Goal: Information Seeking & Learning: Learn about a topic

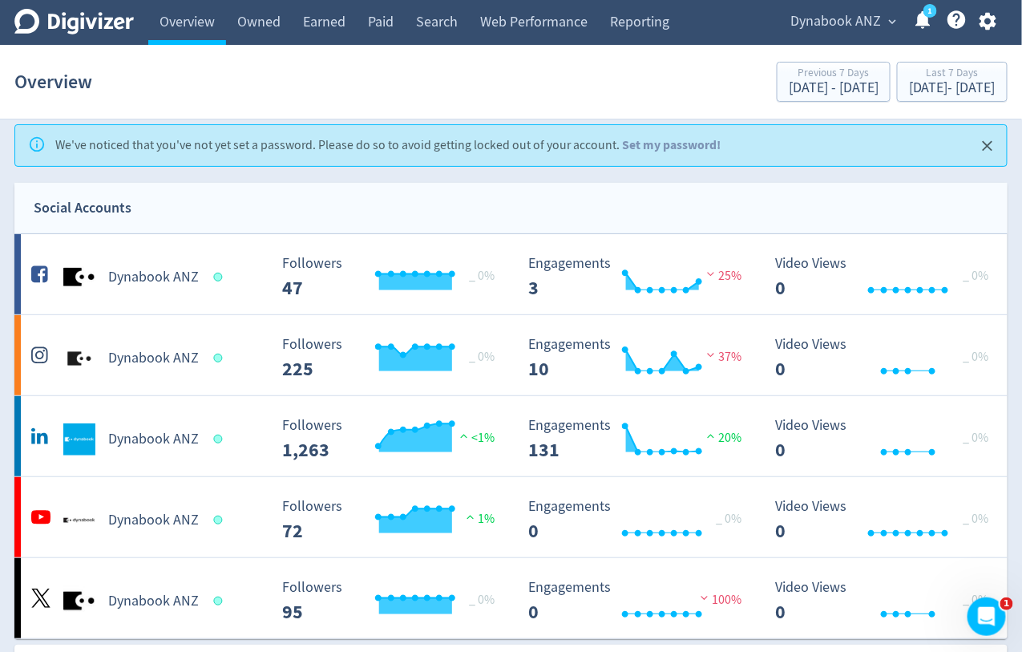
click at [866, 32] on span "Dynabook ANZ" at bounding box center [835, 22] width 91 height 26
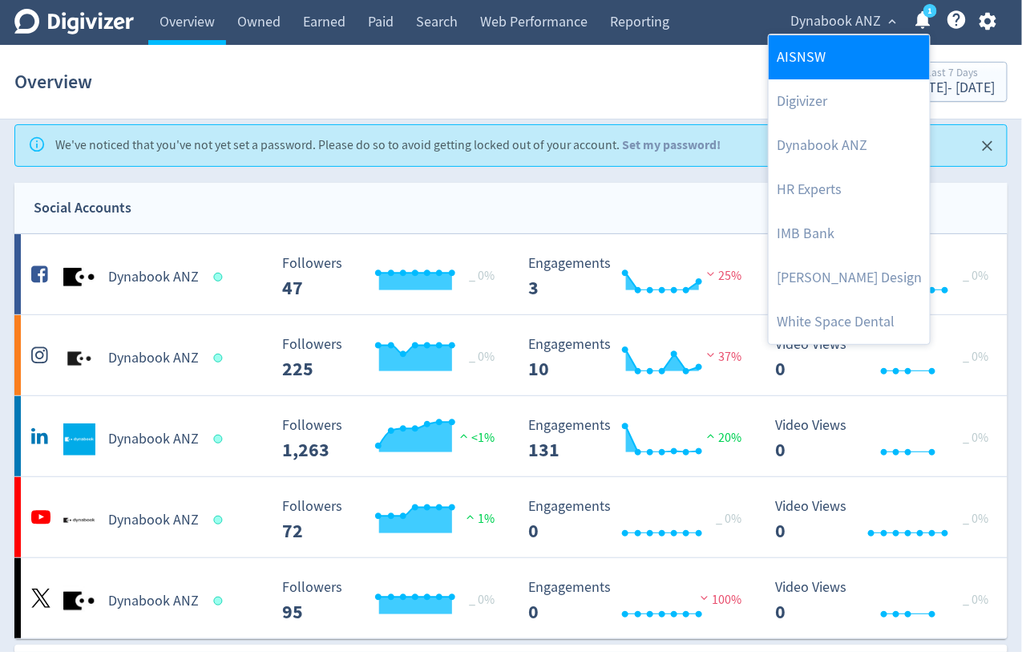
click at [804, 67] on link "AISNSW" at bounding box center [849, 57] width 161 height 44
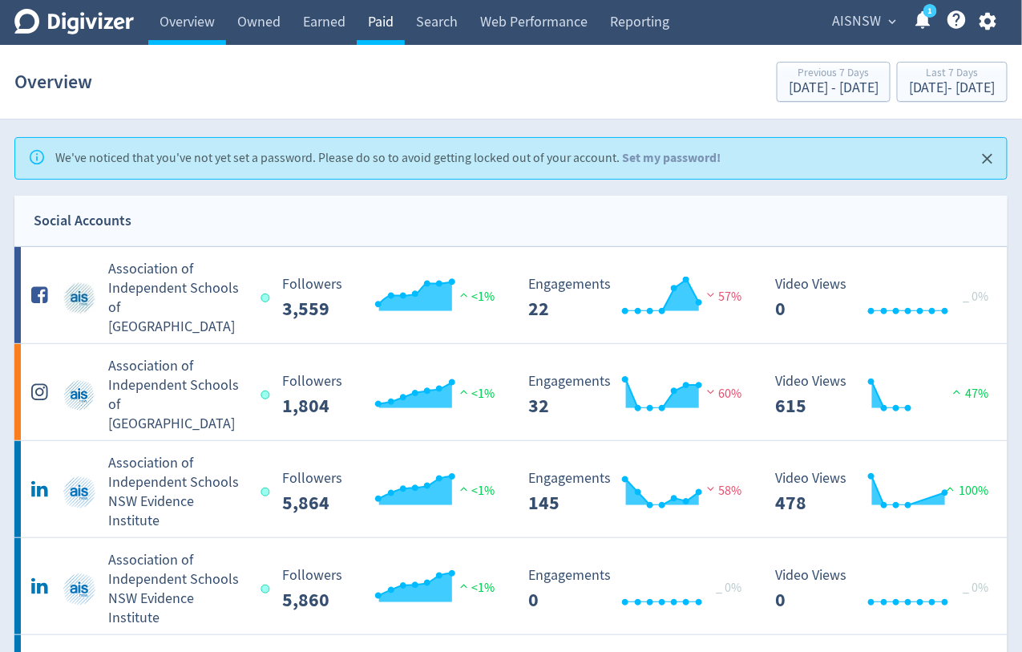
click at [370, 27] on link "Paid" at bounding box center [381, 22] width 48 height 45
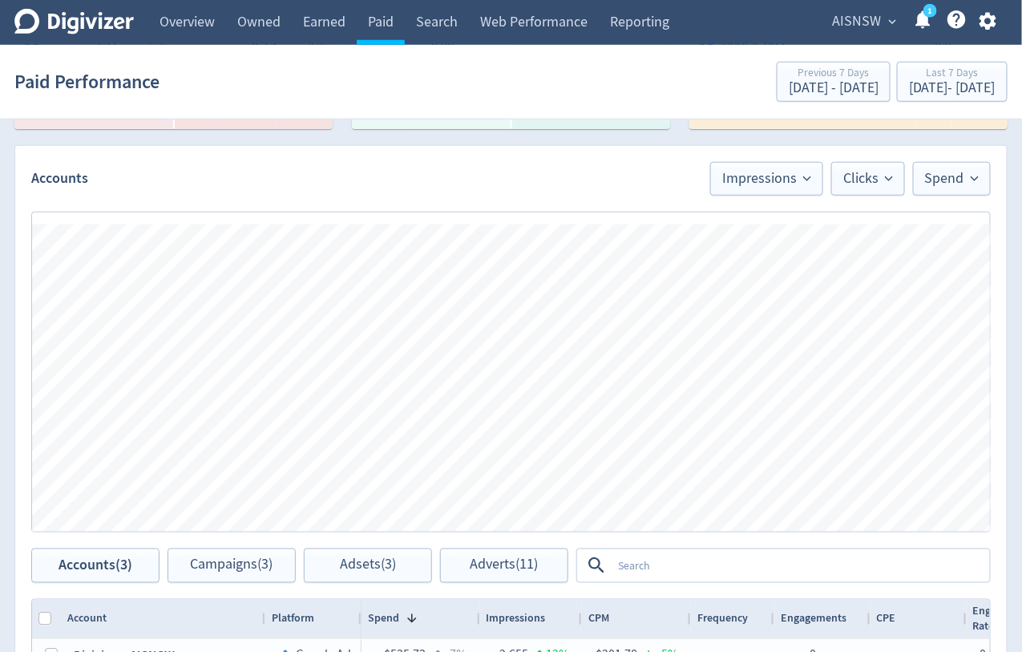
scroll to position [883, 0]
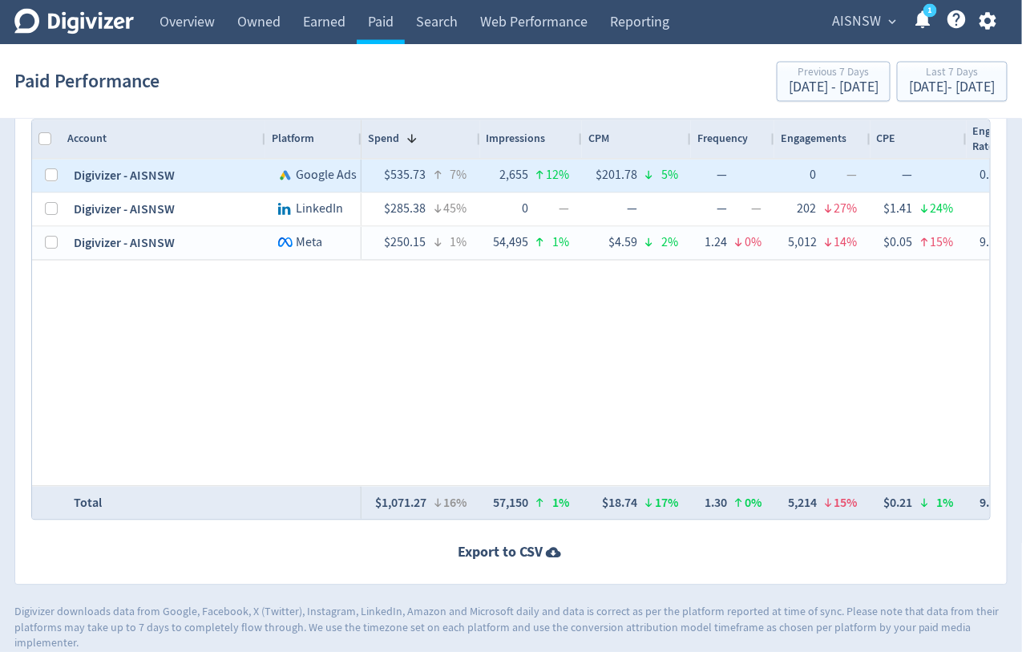
click at [115, 168] on div "Digivizer - AISNSW" at bounding box center [163, 175] width 204 height 33
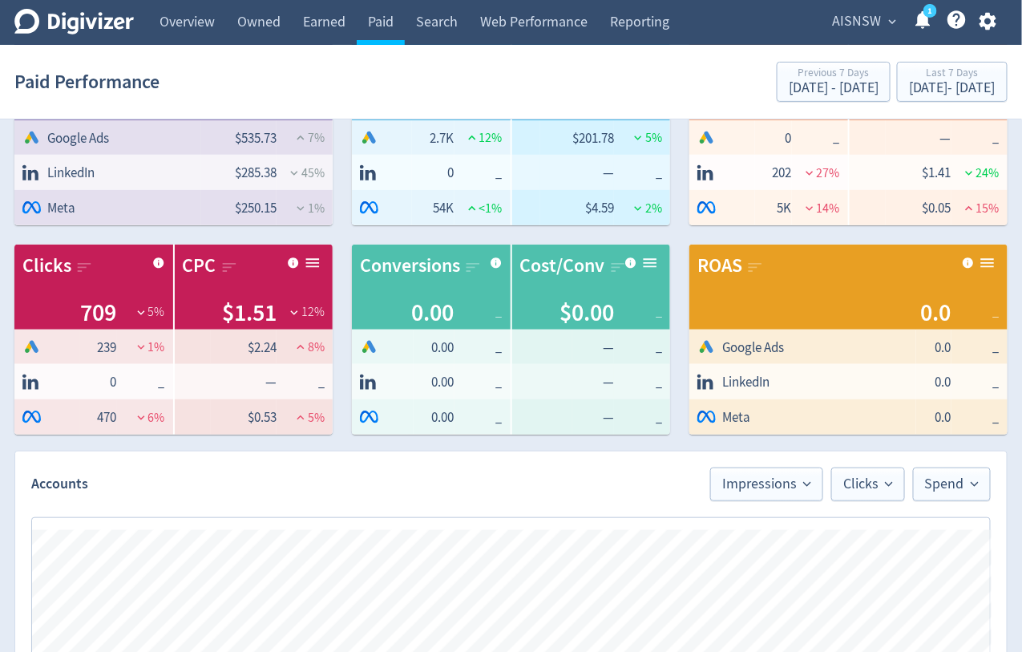
scroll to position [0, 0]
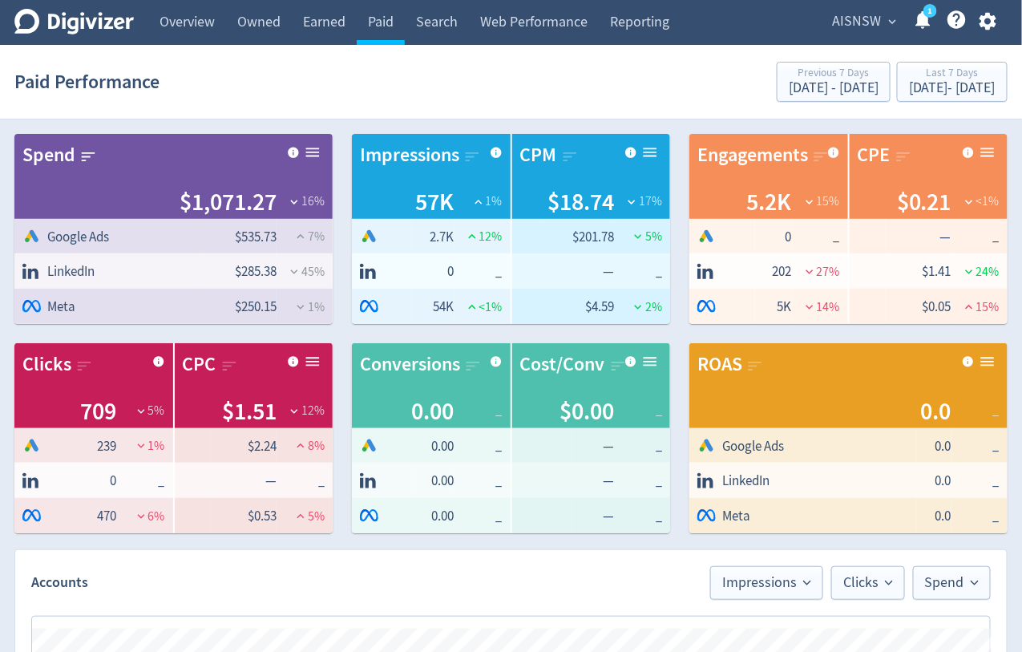
click at [44, 145] on div "Spend" at bounding box center [48, 155] width 53 height 27
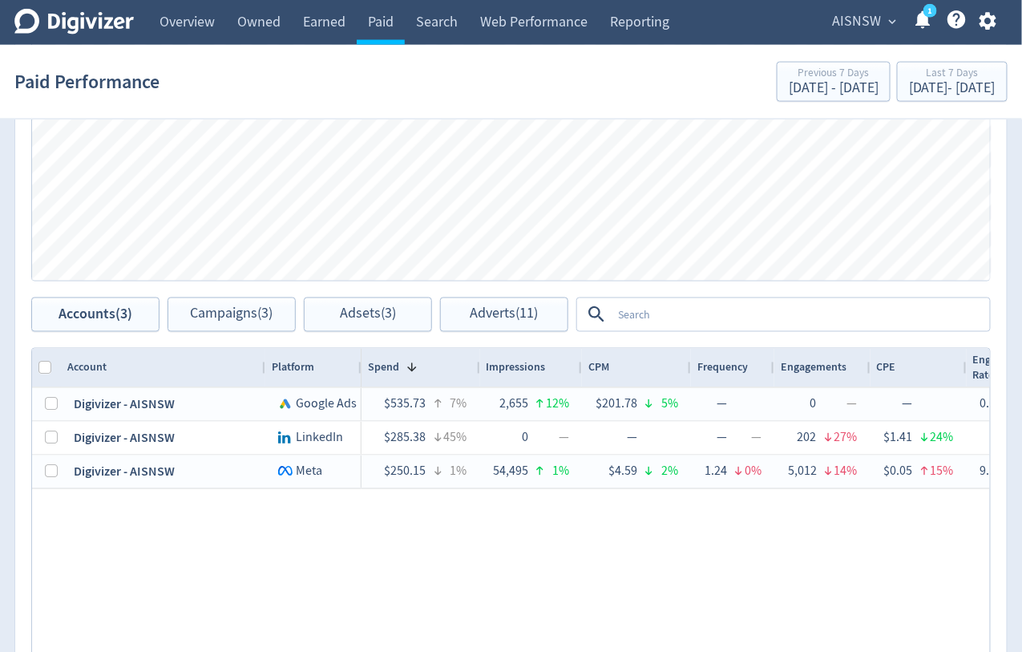
scroll to position [662, 0]
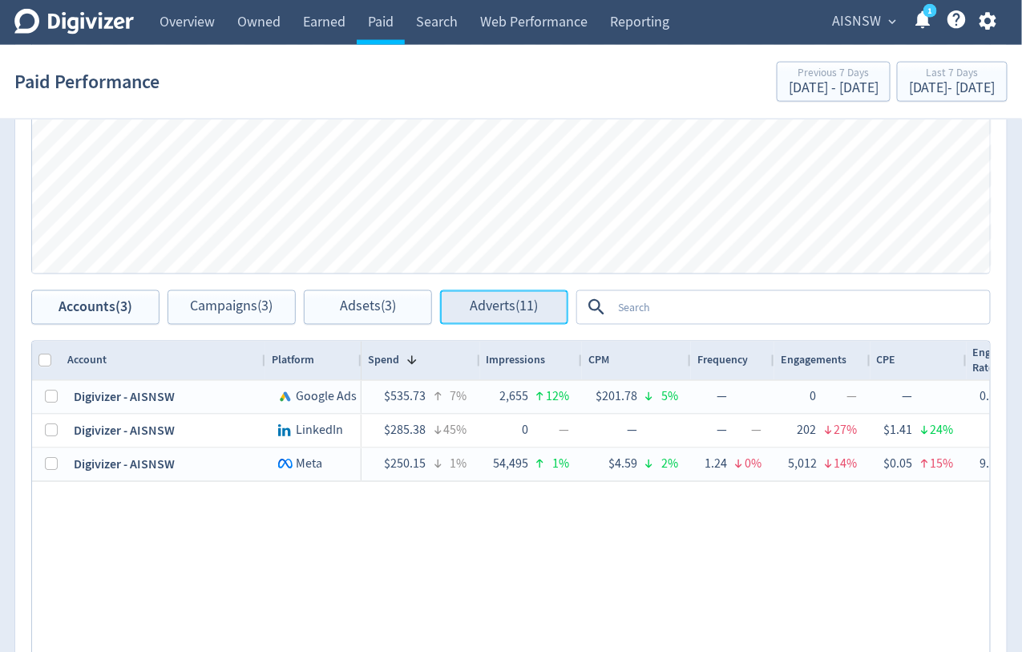
click at [485, 316] on button "Adverts (11)" at bounding box center [504, 307] width 128 height 34
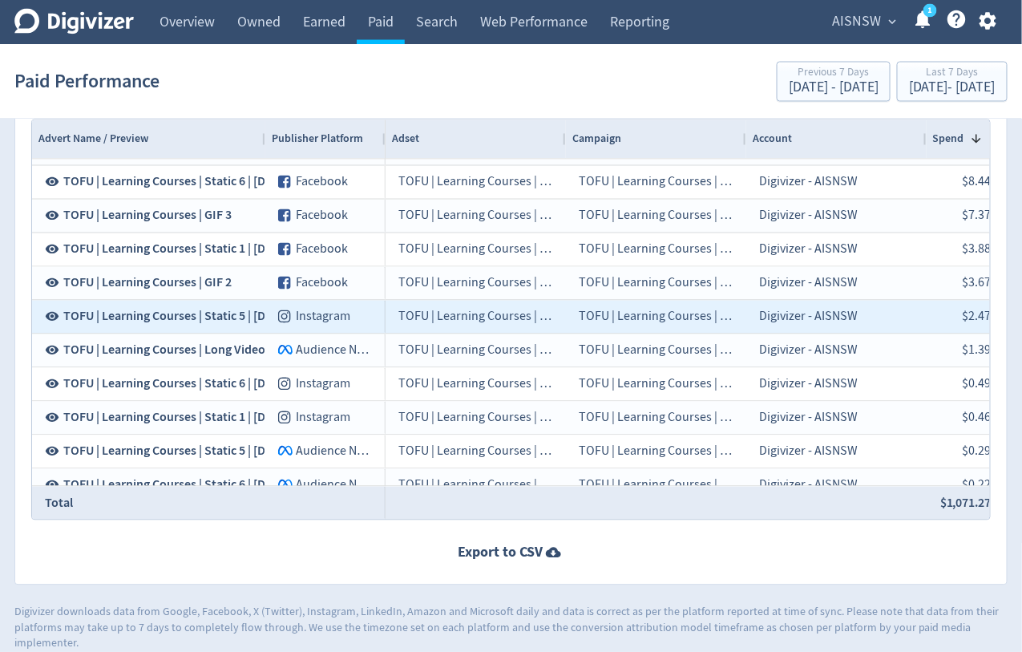
click at [115, 313] on span "TOFU | Learning Courses | Static 5 | [DATE]" at bounding box center [176, 317] width 227 height 18
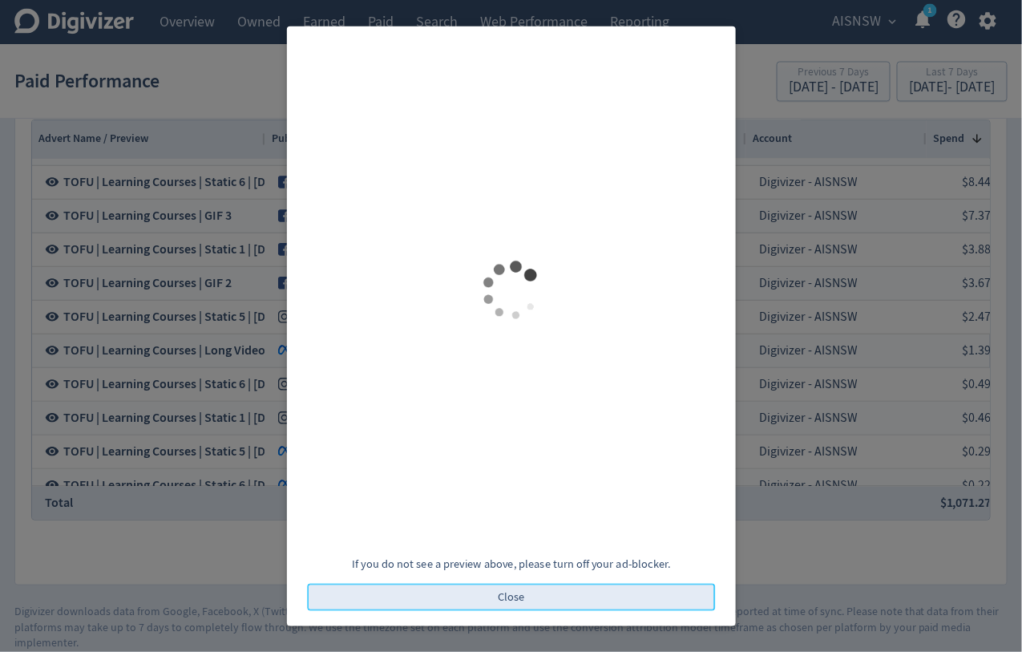
click at [559, 592] on button "Close" at bounding box center [511, 596] width 408 height 27
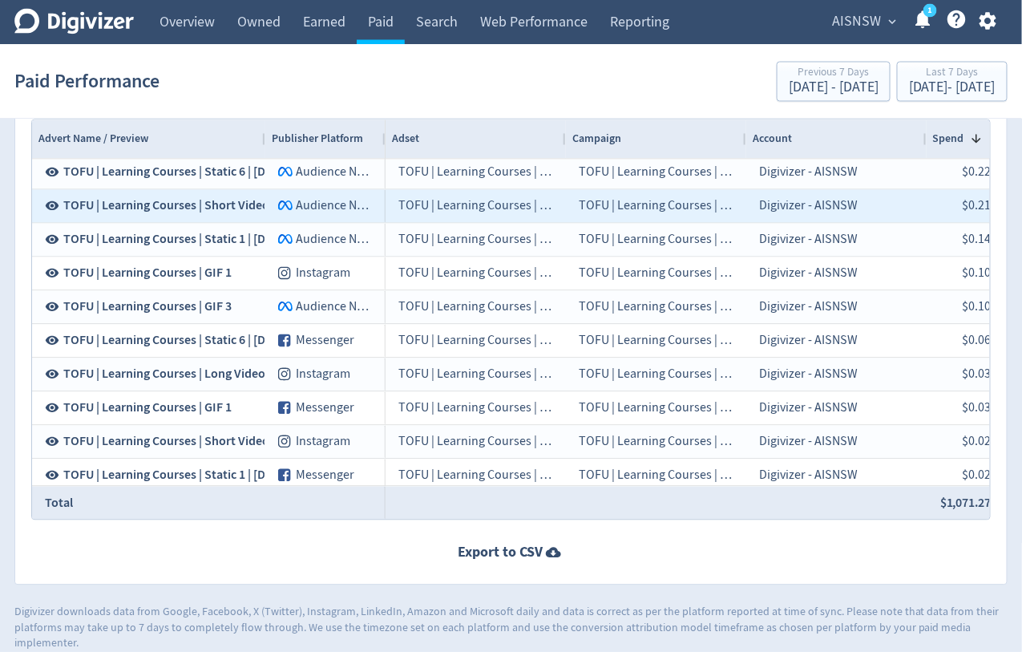
click at [120, 197] on span "TOFU | Learning Courses | Short Video" at bounding box center [166, 206] width 206 height 18
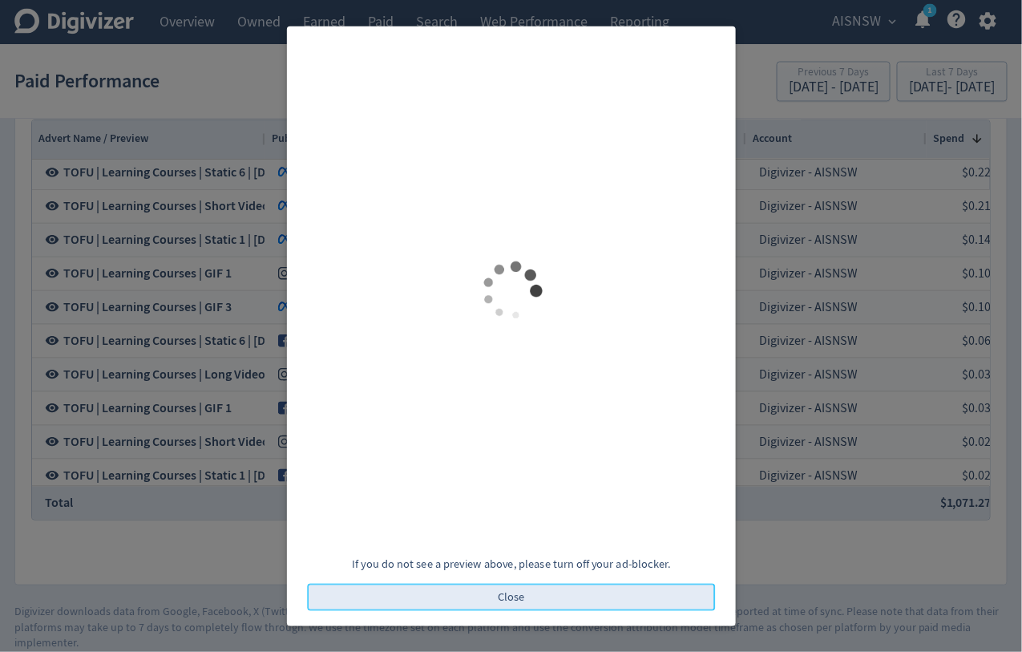
click at [543, 602] on button "Close" at bounding box center [511, 596] width 408 height 27
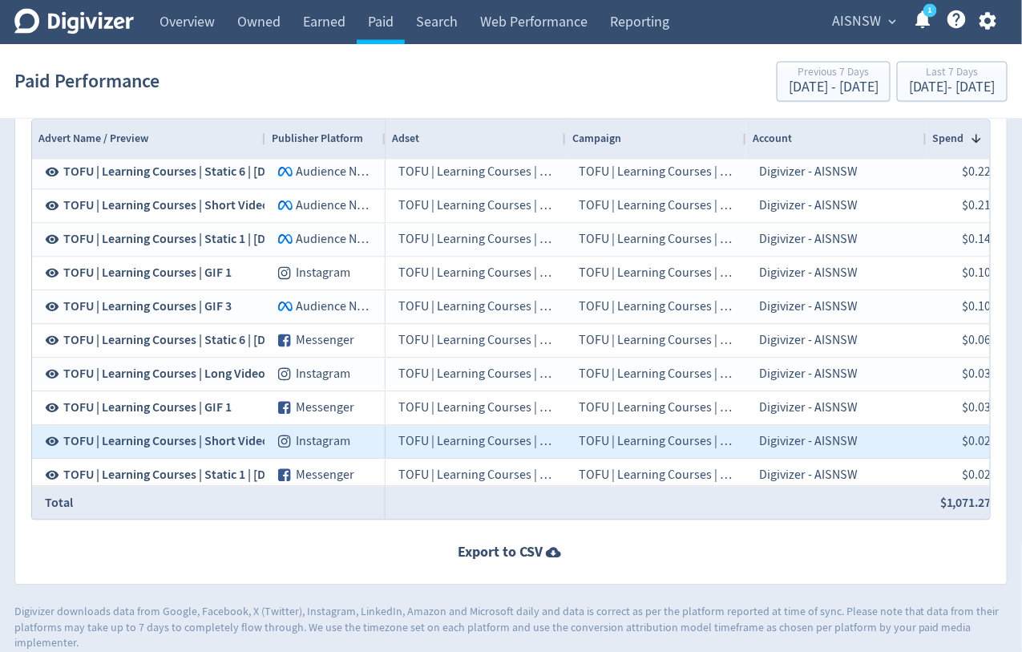
click at [216, 439] on span "TOFU | Learning Courses | Short Video" at bounding box center [166, 442] width 206 height 18
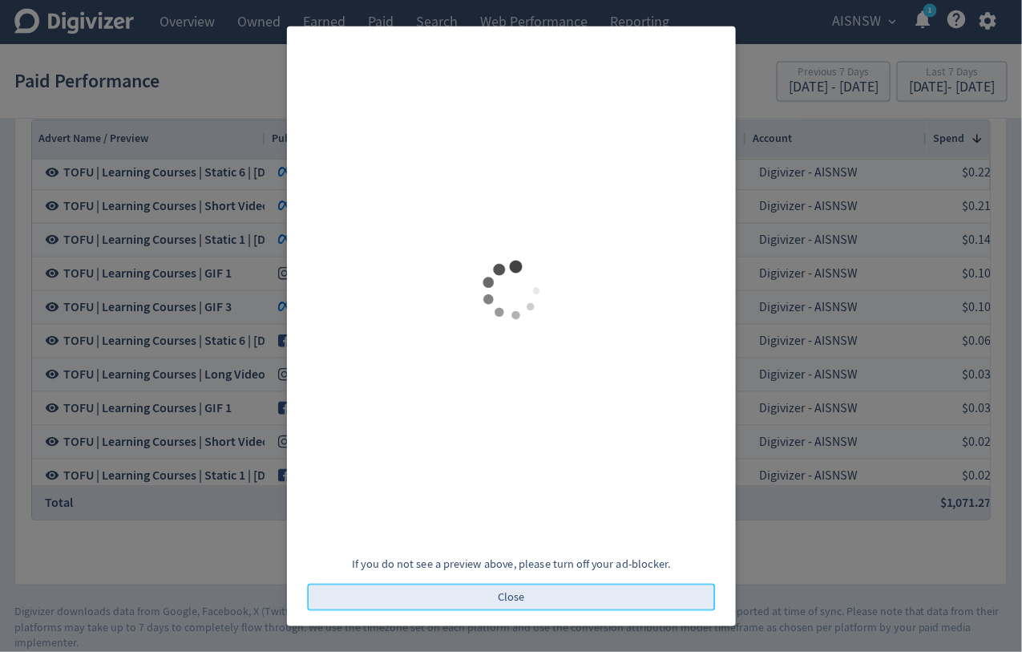
click at [508, 596] on span "Close" at bounding box center [511, 596] width 27 height 11
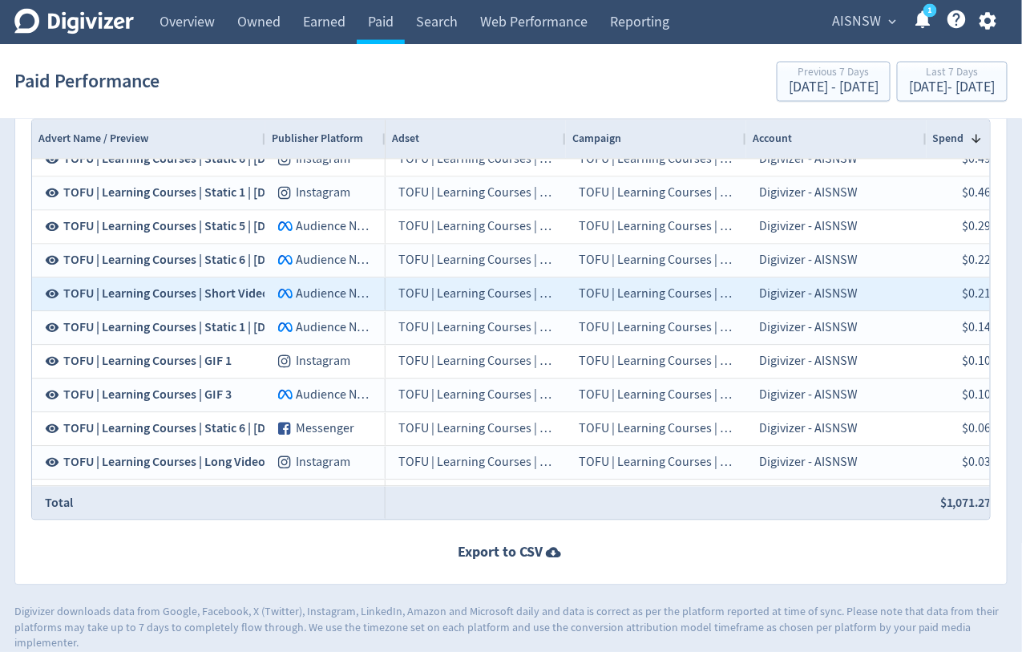
scroll to position [451, 0]
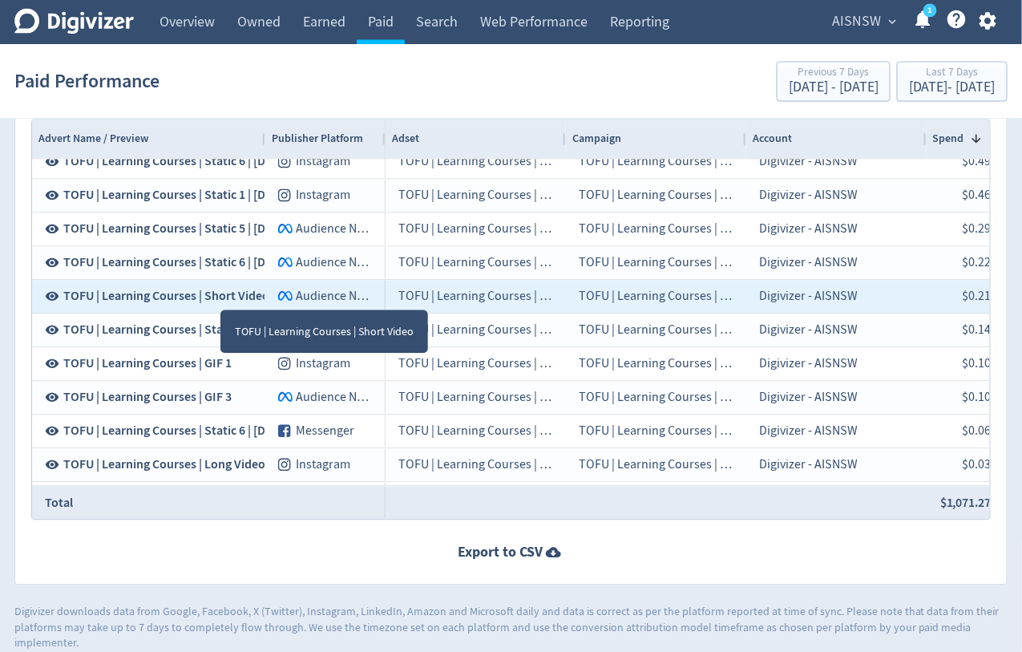
click at [220, 293] on span "TOFU | Learning Courses | Short Video" at bounding box center [166, 297] width 206 height 18
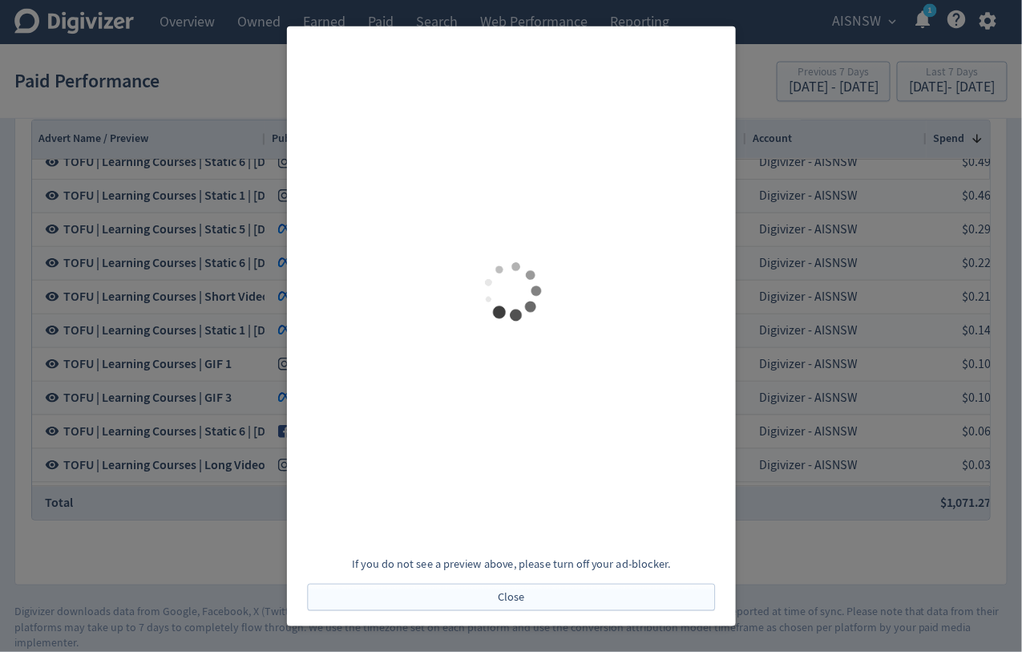
scroll to position [0, 0]
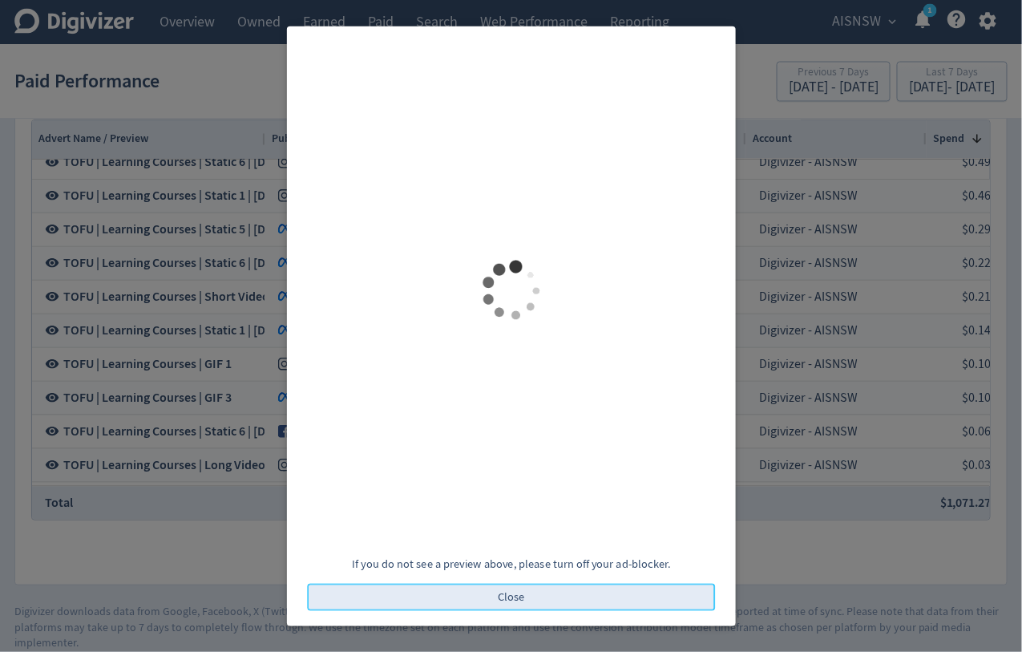
click at [451, 591] on button "Close" at bounding box center [511, 596] width 408 height 27
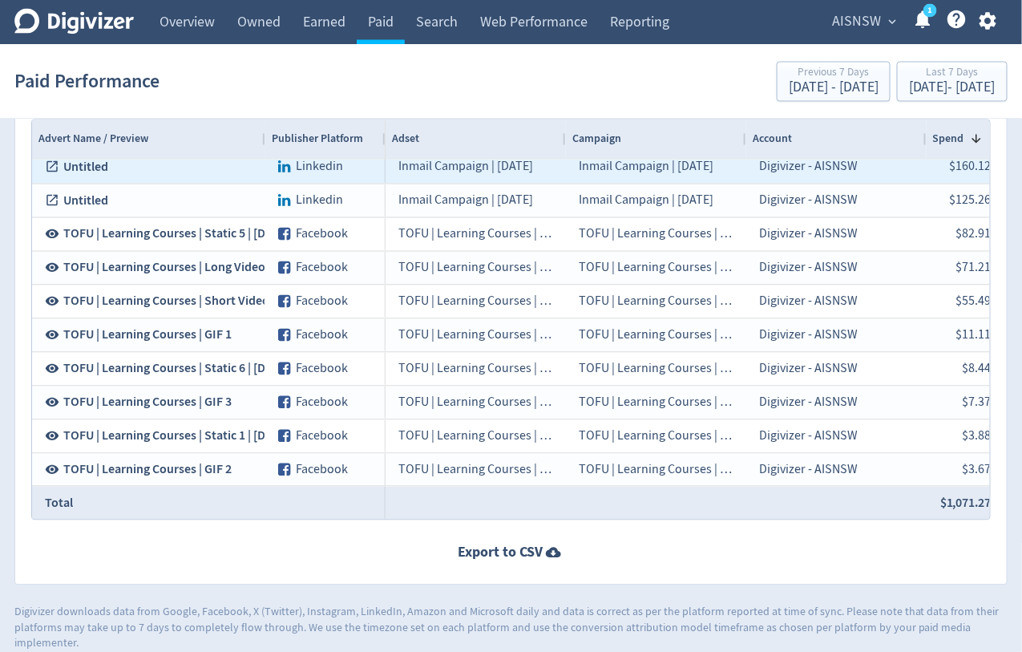
scroll to position [34, 0]
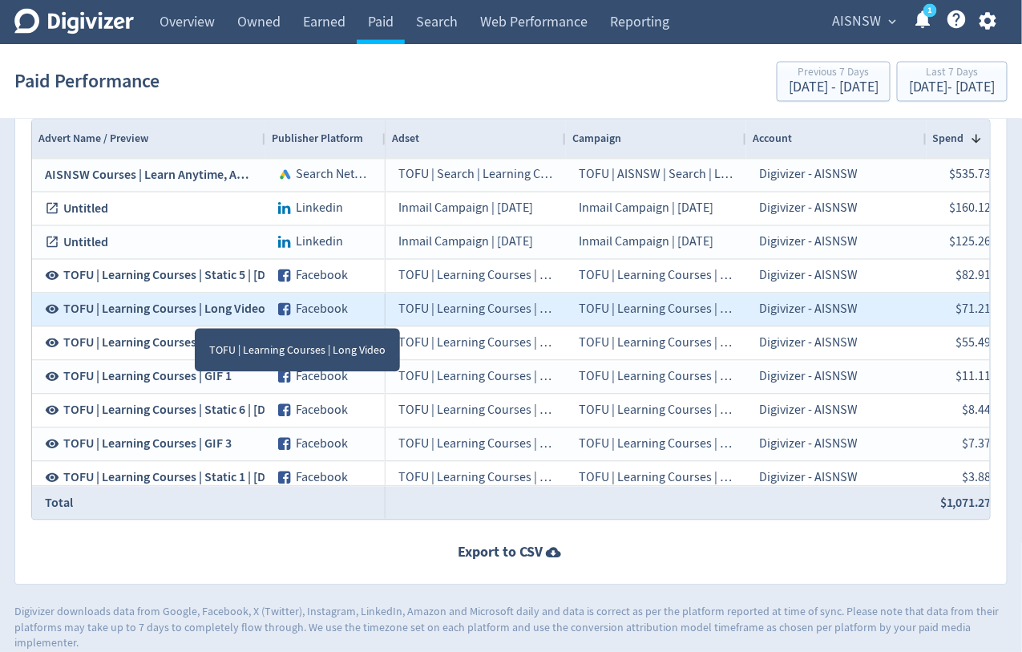
click at [176, 309] on span "TOFU | Learning Courses | Long Video" at bounding box center [164, 310] width 202 height 18
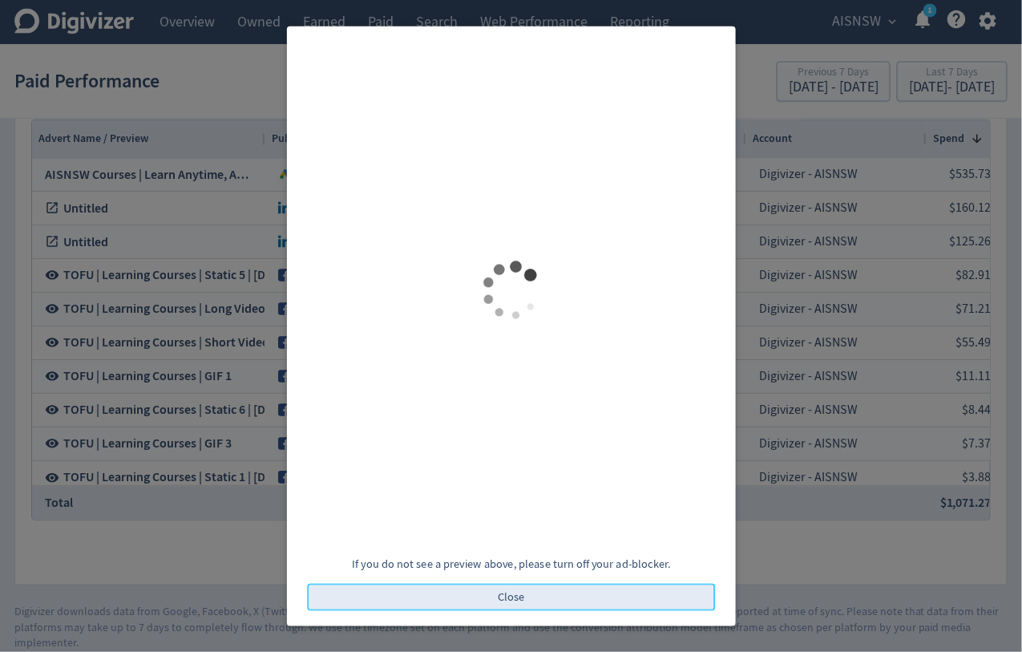
click at [542, 595] on button "Close" at bounding box center [511, 596] width 408 height 27
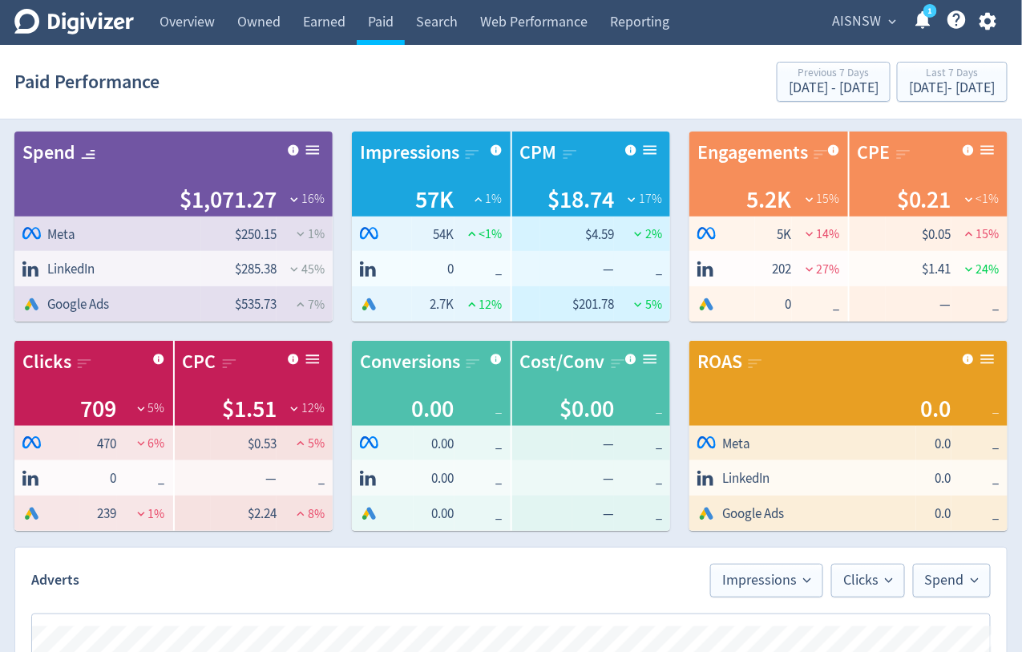
scroll to position [0, 0]
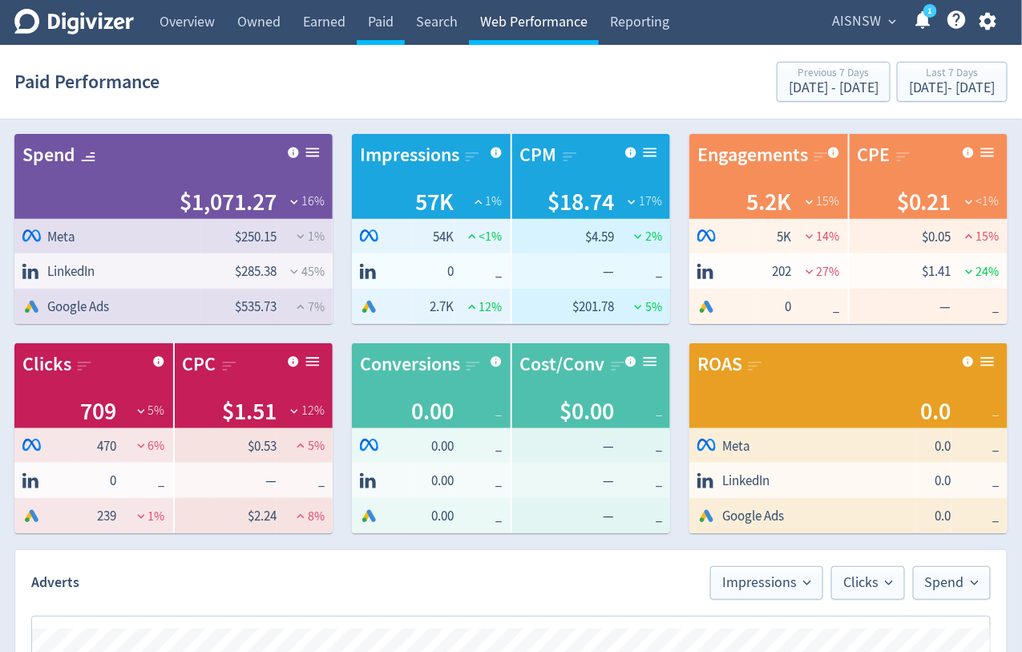
click at [509, 21] on link "Web Performance" at bounding box center [534, 22] width 130 height 45
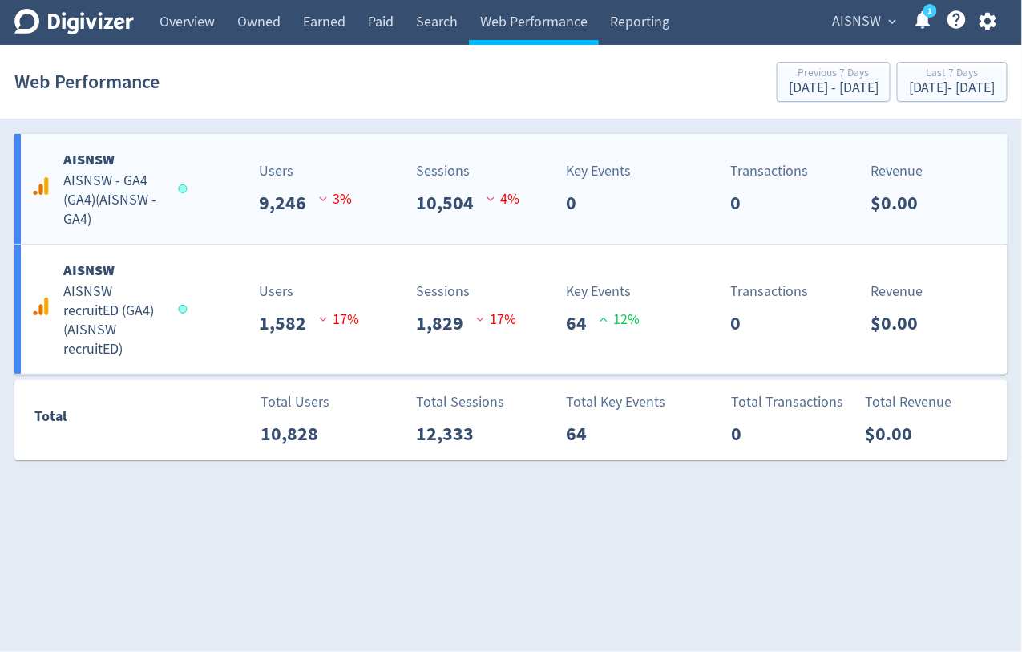
click at [354, 184] on div "Sessions 10,504 4 %" at bounding box center [431, 188] width 164 height 57
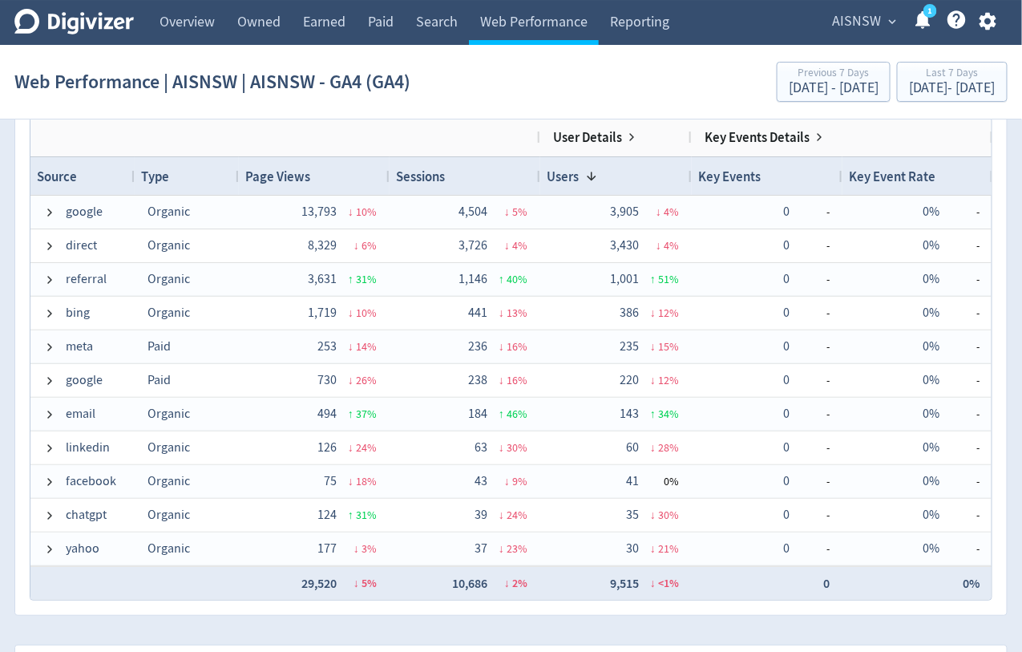
scroll to position [1786, 0]
